Goal: Task Accomplishment & Management: Complete application form

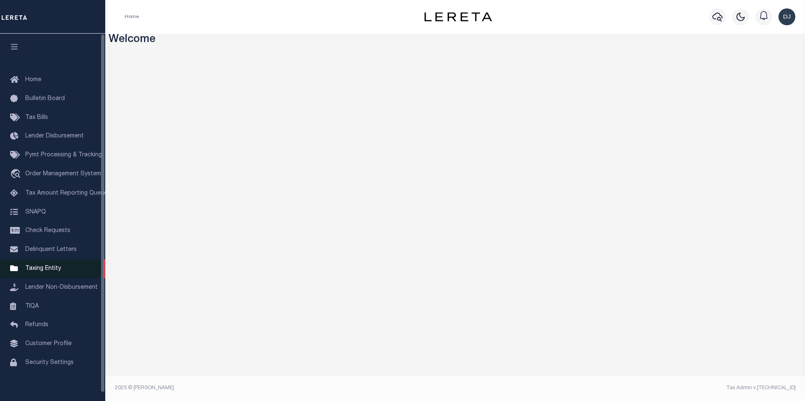
click at [33, 272] on span "Taxing Entity" at bounding box center [43, 269] width 36 height 6
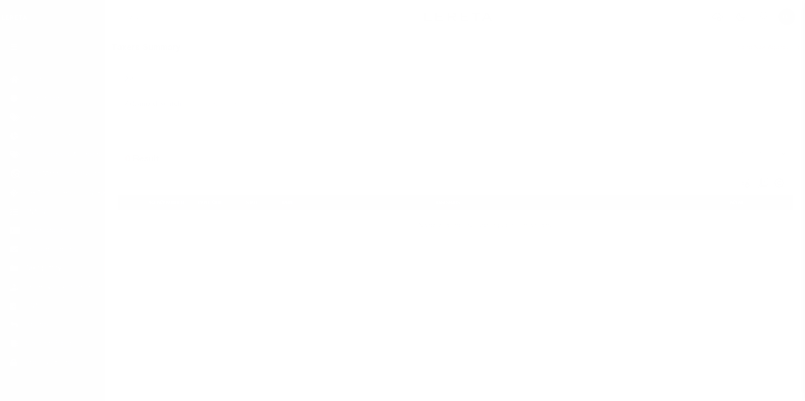
scroll to position [8, 0]
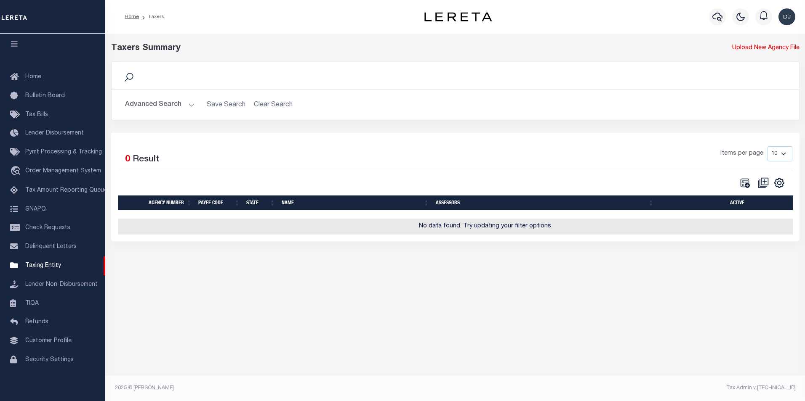
click at [189, 106] on button "Advanced Search" at bounding box center [160, 105] width 70 height 16
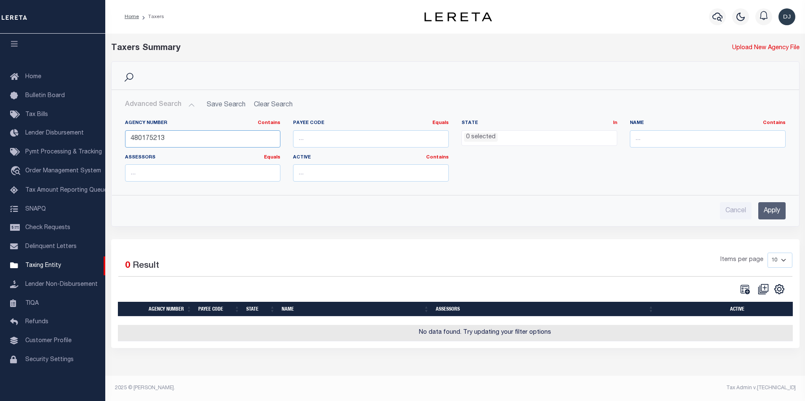
drag, startPoint x: 198, startPoint y: 138, endPoint x: 119, endPoint y: 138, distance: 78.7
click at [119, 138] on div "Agency Number Contains Contains Is 480175213" at bounding box center [203, 137] width 168 height 35
type input "100990000"
click at [780, 214] on input "Apply" at bounding box center [771, 210] width 27 height 17
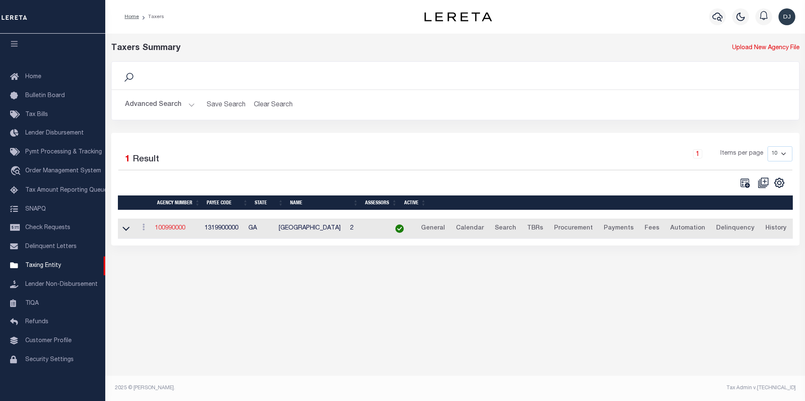
click at [175, 231] on link "100990000" at bounding box center [170, 229] width 30 height 6
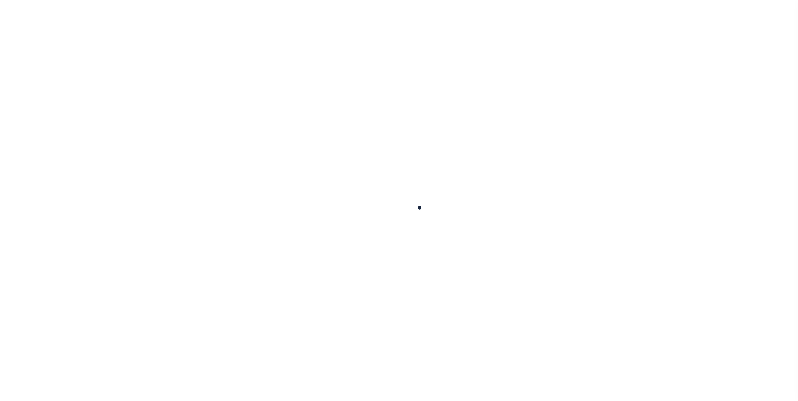
select select
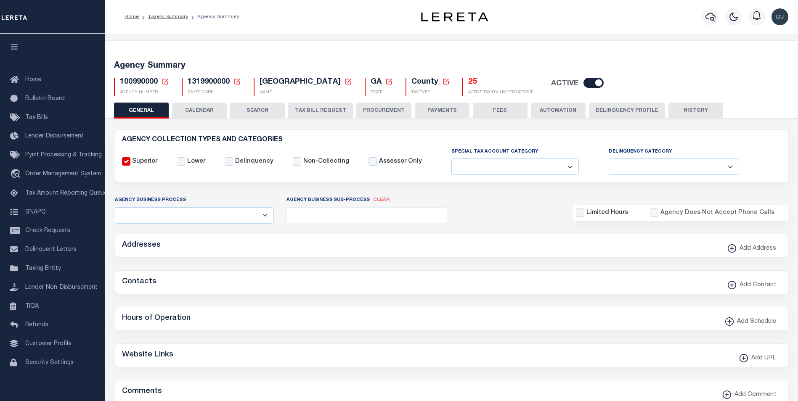
checkbox input "false"
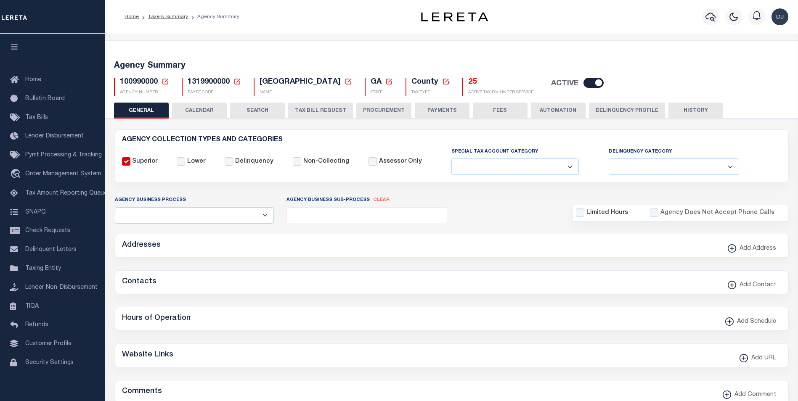
type input "1319900000"
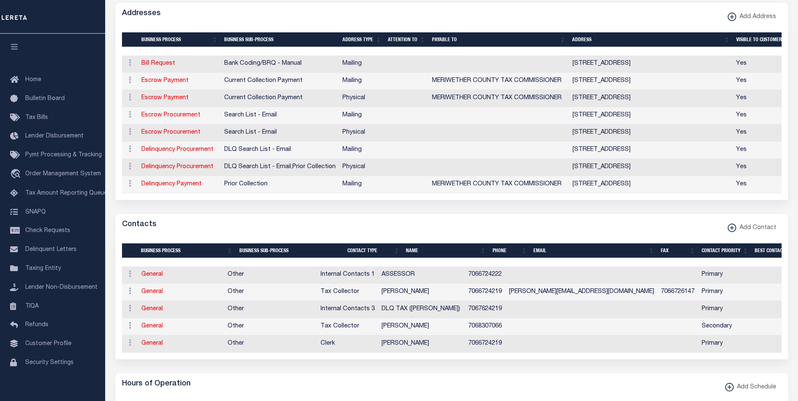
scroll to position [223, 0]
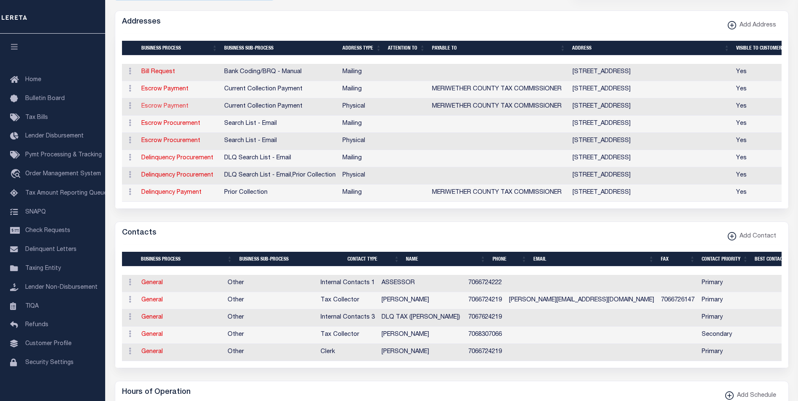
click at [180, 109] on link "Escrow Payment" at bounding box center [164, 107] width 47 height 6
select select "1"
checkbox input "false"
select select
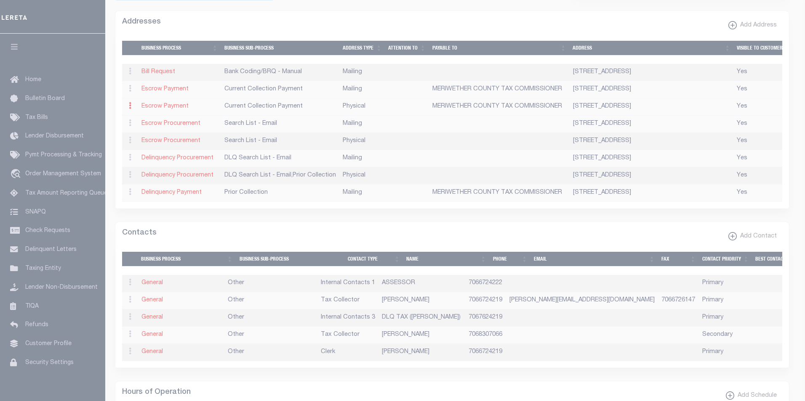
type input "[STREET_ADDRESS]"
type input "GREENVILLE"
select select "GA"
type input "30222"
select select "2"
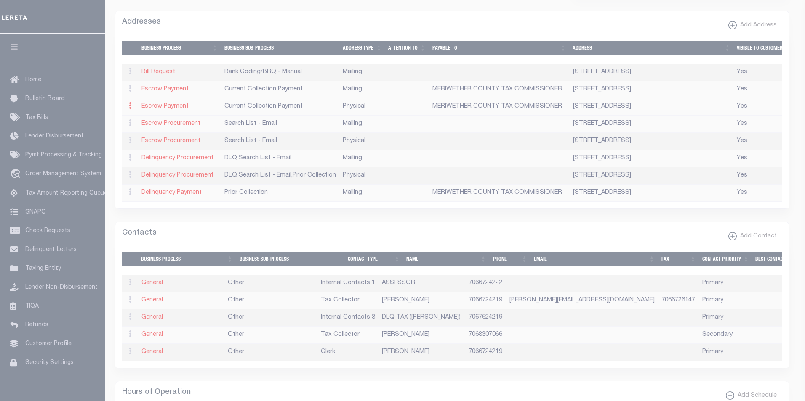
checkbox input "true"
type input "MERIWETHER COUNTY TAX COMMISSIONER"
select select "3"
select select "11"
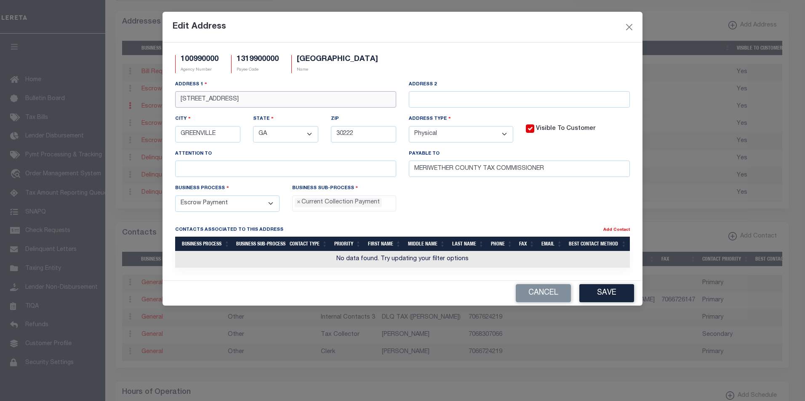
drag, startPoint x: 275, startPoint y: 100, endPoint x: 173, endPoint y: 96, distance: 101.5
click at [173, 96] on div "Address [STREET_ADDRESS]" at bounding box center [286, 97] width 234 height 35
paste input "[STREET_ADDRESS]"
type input "[STREET_ADDRESS]"
click at [619, 296] on button "Save" at bounding box center [606, 293] width 55 height 18
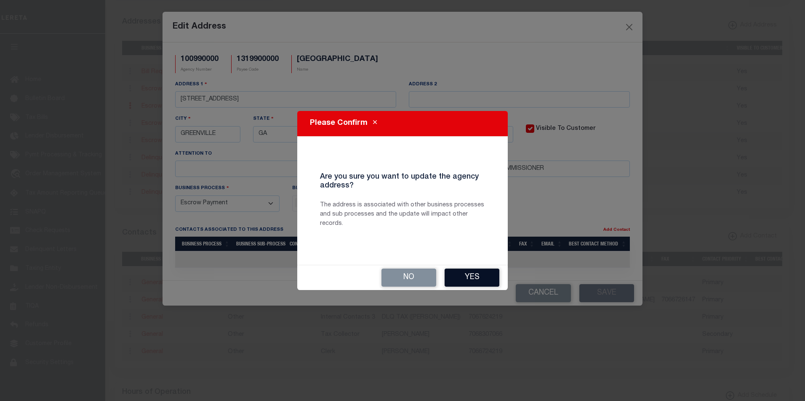
click at [481, 278] on button "Yes" at bounding box center [471, 278] width 55 height 18
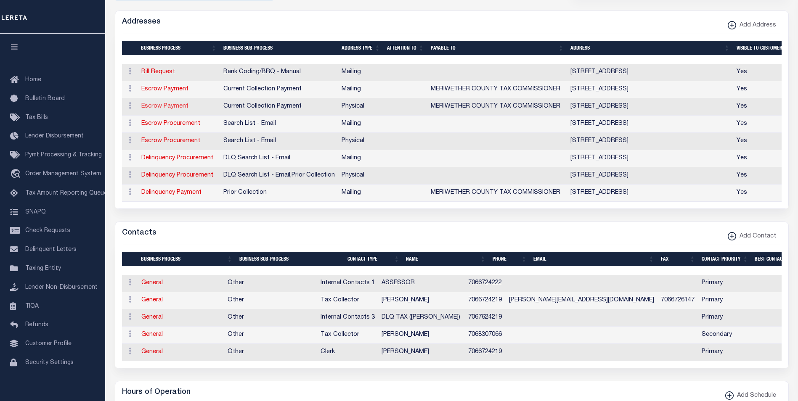
click at [166, 108] on link "Escrow Payment" at bounding box center [164, 107] width 47 height 6
select select
select select "1"
checkbox input "false"
select select
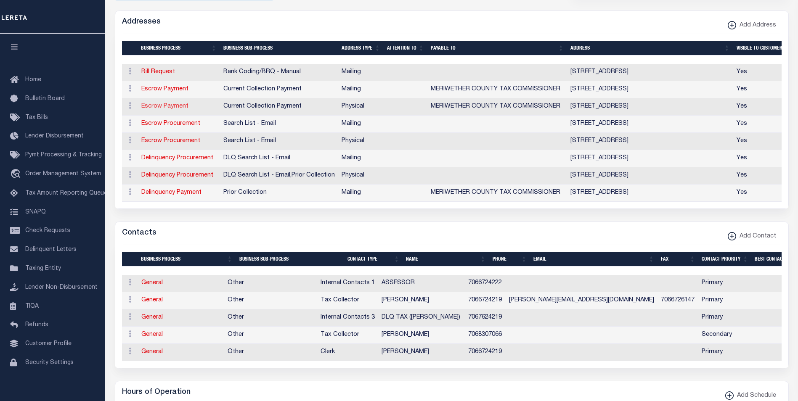
select select
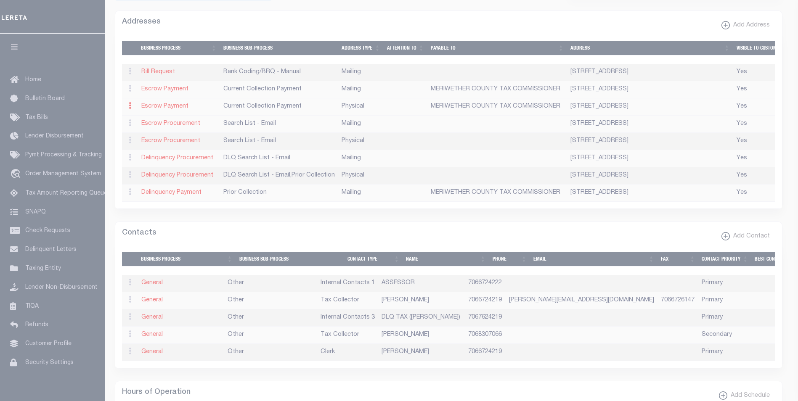
type input "[STREET_ADDRESS]"
type input "GREENVILLE"
select select "GA"
type input "30222"
select select "2"
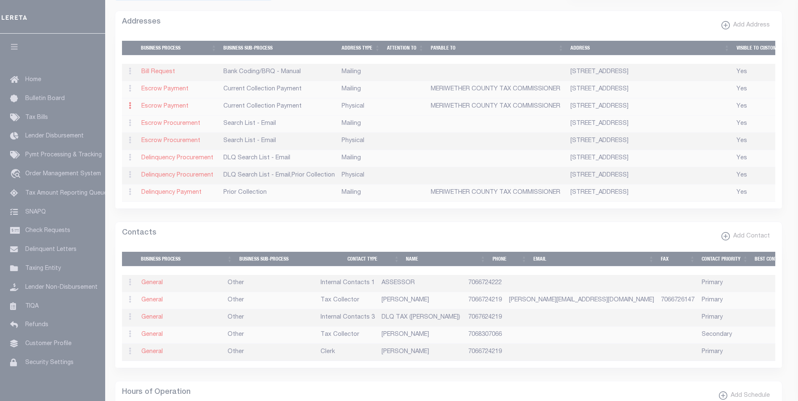
checkbox input "true"
type input "MERIWETHER COUNTY TAX COMMISSIONER"
select select "3"
select select "11"
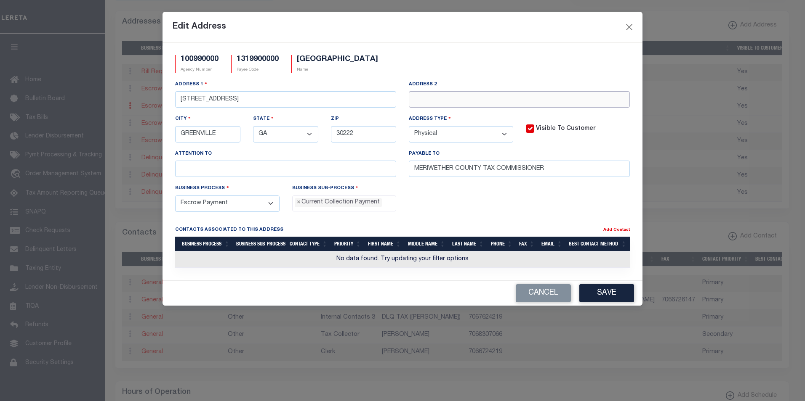
click at [460, 96] on input "text" at bounding box center [519, 99] width 221 height 16
paste input "BUILDING A"
type input "BUILDING A"
click at [603, 295] on button "Save" at bounding box center [606, 293] width 55 height 18
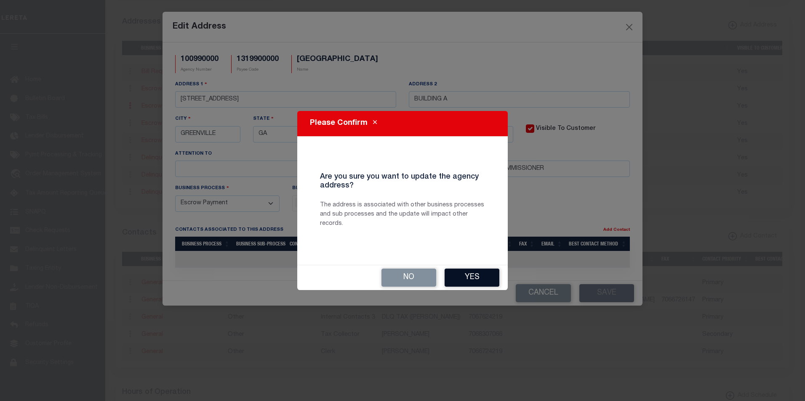
click at [475, 277] on button "Yes" at bounding box center [471, 278] width 55 height 18
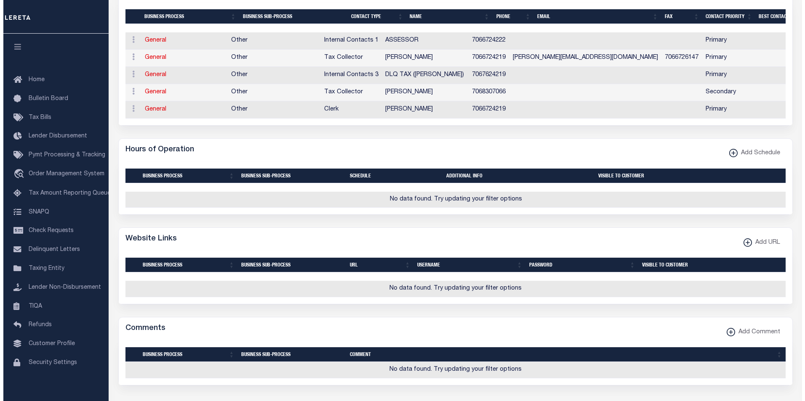
scroll to position [472, 0]
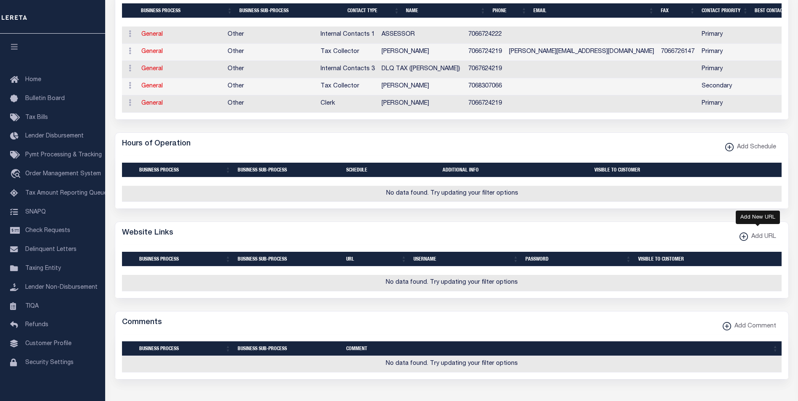
click at [742, 241] on xmlns\ "button" at bounding box center [744, 237] width 8 height 8
select select
checkbox input "true"
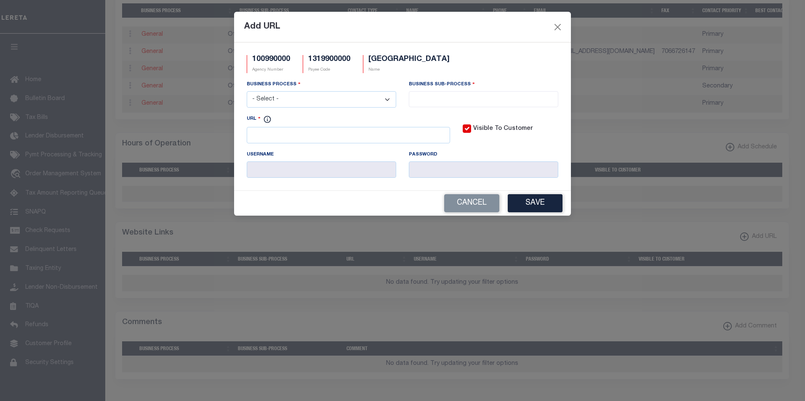
click at [288, 98] on select "- Select - All Automation Bill Request Delinquency Payment Delinquency Procurem…" at bounding box center [321, 99] width 149 height 16
select select "6"
click at [247, 92] on select "- Select - All Automation Bill Request Delinquency Payment Delinquency Procurem…" at bounding box center [321, 99] width 149 height 16
click at [427, 97] on input "search" at bounding box center [483, 98] width 144 height 9
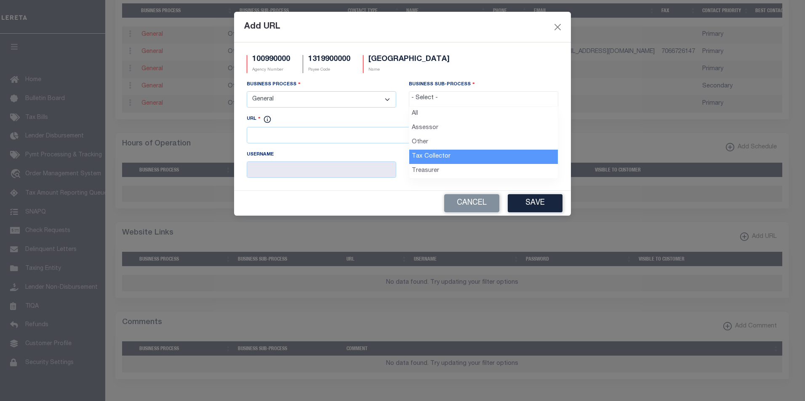
select select "31"
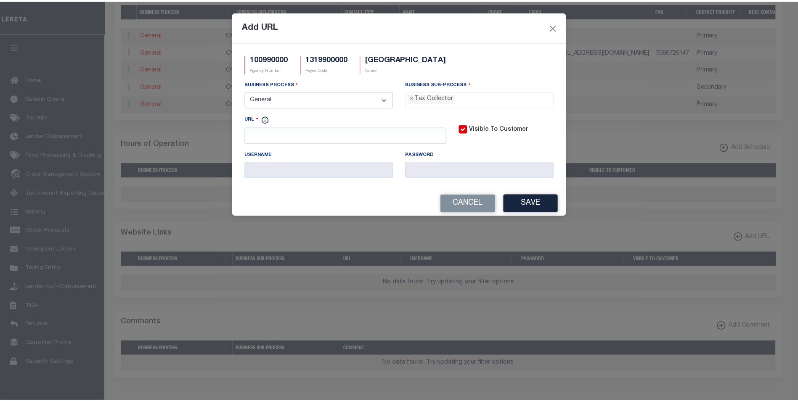
scroll to position [23, 0]
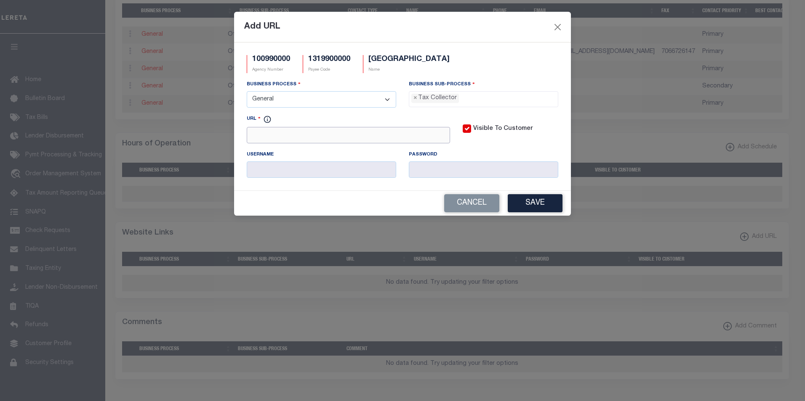
click at [299, 135] on input "URL" at bounding box center [348, 135] width 203 height 16
paste input "[URL][DOMAIN_NAME]"
type input "[URL][DOMAIN_NAME]"
click at [531, 206] on button "Save" at bounding box center [535, 203] width 55 height 18
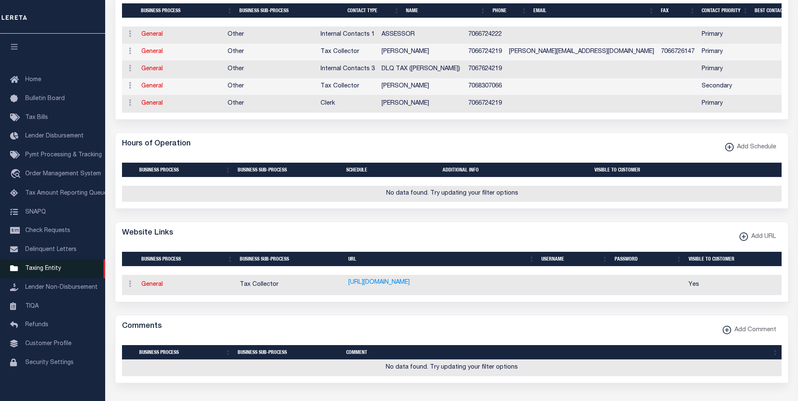
click at [54, 271] on span "Taxing Entity" at bounding box center [43, 269] width 36 height 6
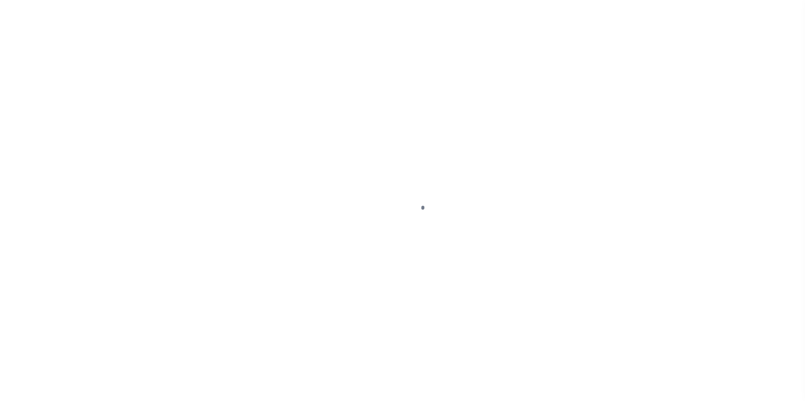
scroll to position [8, 0]
